Goal: Information Seeking & Learning: Find contact information

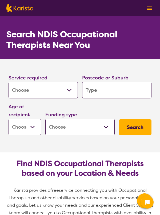
select select "[MEDICAL_DATA]"
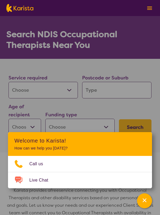
select select "Physiotherapy"
click at [142, 202] on icon "Channel Menu" at bounding box center [144, 199] width 5 height 5
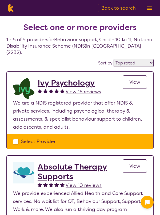
select select "by_score"
click at [16, 140] on div "Select Provider" at bounding box center [80, 141] width 134 height 8
checkbox input "true"
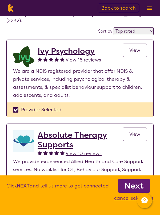
scroll to position [33, 0]
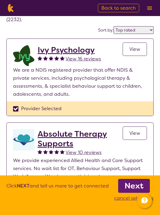
click at [137, 134] on span "View" at bounding box center [134, 133] width 11 height 6
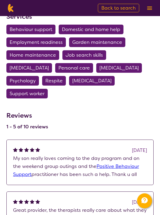
scroll to position [580, 0]
click at [30, 29] on span "Behaviour support" at bounding box center [31, 30] width 43 height 10
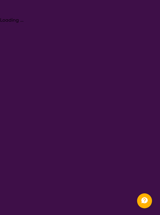
select select "Behaviour support"
select select "NDIS"
select select "Behaviour support"
select select "NDIS"
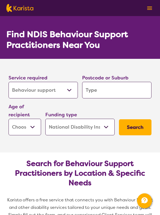
click at [99, 90] on input "search" at bounding box center [116, 90] width 69 height 17
type input "2"
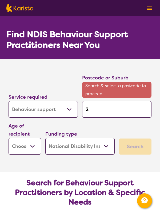
type input "22"
type input "223"
type input "2233"
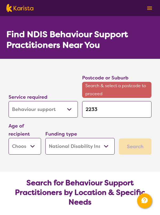
type input "2233"
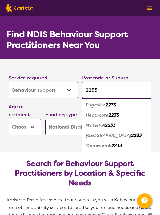
type input "2233"
click at [96, 147] on em "Yarrawarrah" at bounding box center [99, 146] width 26 height 6
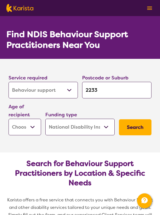
click at [34, 130] on select "Early Childhood - 0 to 9 Child - 10 to 11 Adolescent - 12 to 17 Adult - 18 to 6…" at bounding box center [25, 127] width 33 height 17
select select "CH"
click at [105, 123] on select "Home Care Package (HCP) National Disability Insurance Scheme (NDIS) I don't know" at bounding box center [79, 127] width 69 height 17
click at [138, 130] on button "Search" at bounding box center [135, 127] width 33 height 16
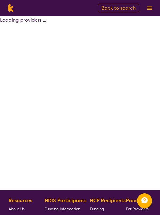
select select "by_score"
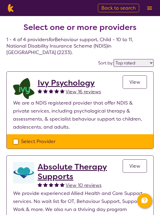
click at [9, 148] on div "Select Provider" at bounding box center [80, 141] width 147 height 14
click at [139, 84] on span "View" at bounding box center [134, 82] width 11 height 6
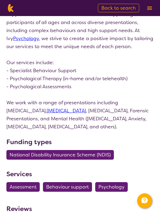
scroll to position [219, 0]
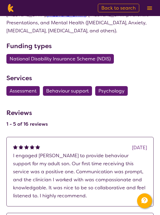
click at [68, 94] on span "Behaviour support" at bounding box center [67, 91] width 43 height 10
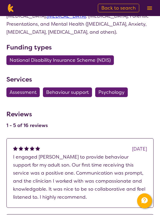
select select "Behaviour support"
select select "CH"
select select "NDIS"
select select "Behaviour support"
select select "CH"
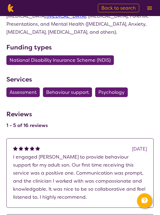
select select "NDIS"
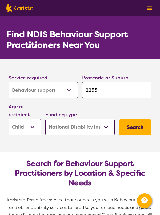
click at [136, 129] on button "Search" at bounding box center [135, 127] width 33 height 16
select select "by_score"
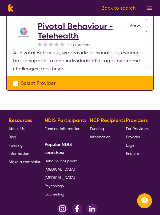
scroll to position [338, 0]
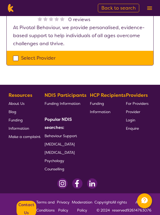
click at [18, 101] on span "About Us" at bounding box center [17, 103] width 16 height 5
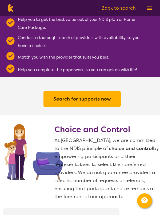
scroll to position [503, 0]
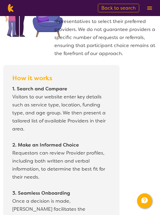
click at [11, 196] on p "1. Search and Compare Visitors to our website enter key details such as service…" at bounding box center [61, 156] width 101 height 147
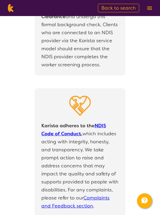
scroll to position [1464, 0]
click at [62, 122] on link "NDIS Code of Conduct" at bounding box center [73, 129] width 65 height 14
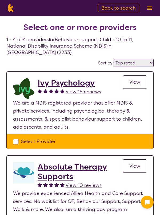
select select "by_score"
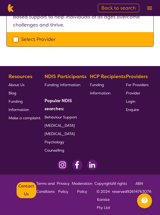
click at [148, 7] on img at bounding box center [149, 7] width 5 height 3
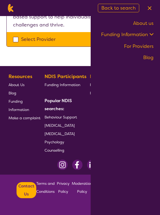
click at [129, 45] on link "For Providers" at bounding box center [139, 46] width 30 height 6
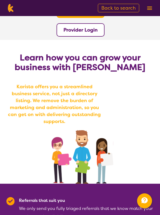
scroll to position [19, 0]
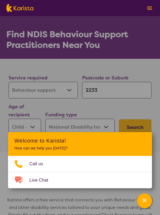
select select "Behaviour support"
select select "CH"
select select "NDIS"
select select "Behaviour support"
select select "CH"
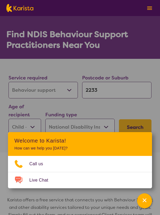
select select "NDIS"
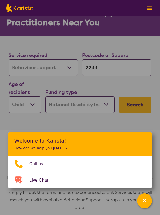
scroll to position [23, 0]
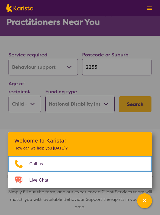
click at [30, 168] on span "Call us" at bounding box center [39, 164] width 20 height 8
